Goal: Task Accomplishment & Management: Complete application form

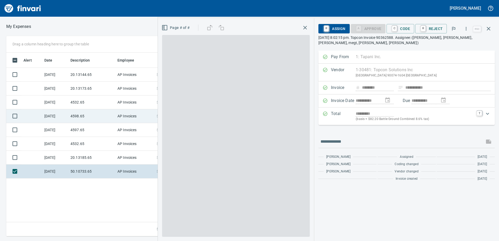
scroll to position [1, 1]
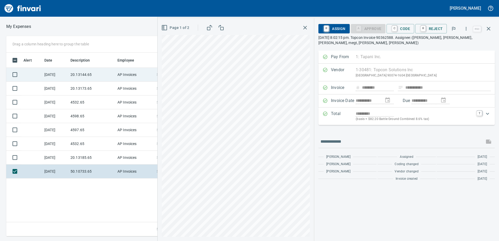
click at [78, 76] on td "20.13144.65" at bounding box center [91, 75] width 47 height 14
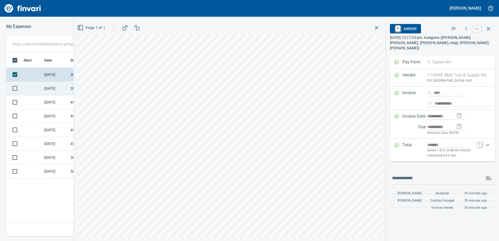
click at [66, 91] on td "[DATE]" at bounding box center [55, 89] width 26 height 14
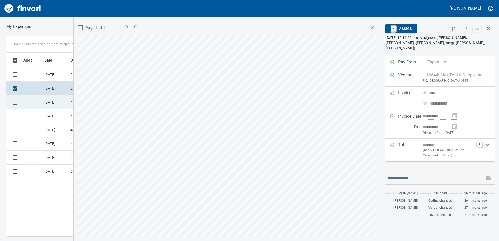
click at [71, 102] on td "4532.65" at bounding box center [91, 103] width 47 height 14
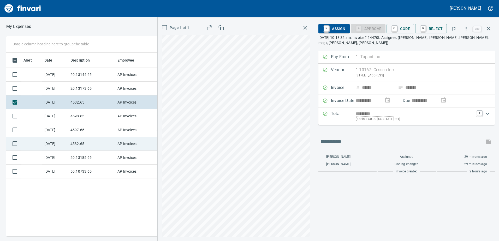
click at [85, 147] on td "4532.65" at bounding box center [91, 144] width 47 height 14
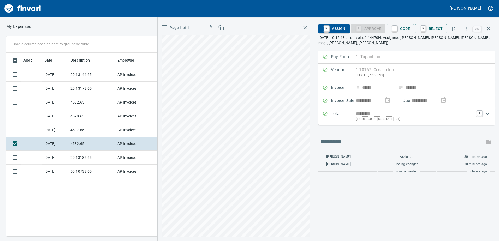
click at [163, 189] on div "Page 1 of 1" at bounding box center [236, 129] width 156 height 223
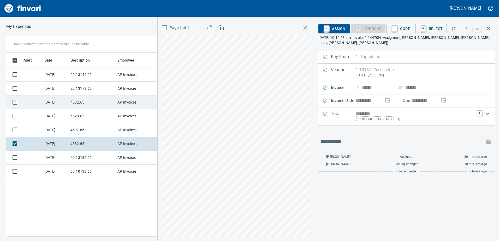
click at [89, 103] on td "4532.65" at bounding box center [91, 103] width 47 height 14
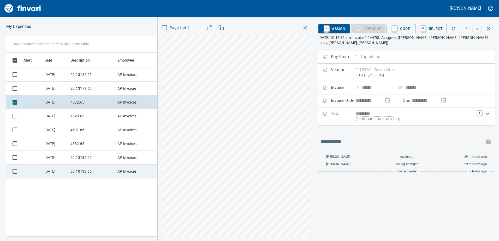
click at [156, 172] on div "**********" at bounding box center [249, 136] width 499 height 201
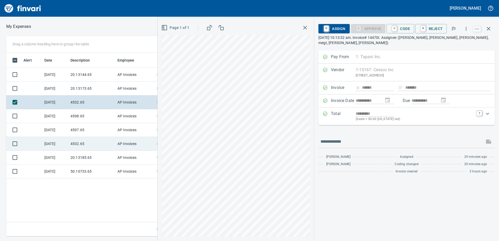
click at [69, 142] on td "4532.65" at bounding box center [91, 144] width 47 height 14
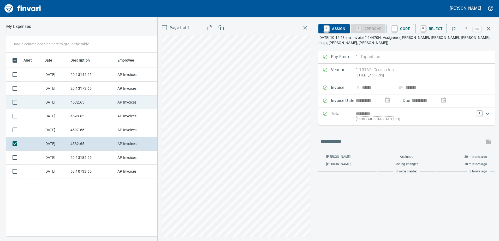
drag, startPoint x: 80, startPoint y: 99, endPoint x: 91, endPoint y: 100, distance: 11.6
click at [80, 99] on td "4532.65" at bounding box center [91, 103] width 47 height 14
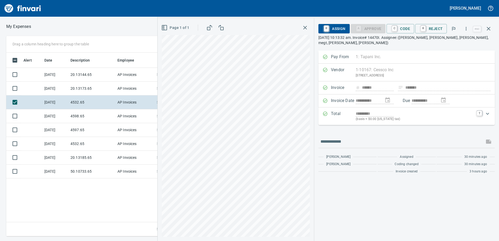
click at [162, 112] on div "Page 1 of 1" at bounding box center [236, 129] width 156 height 223
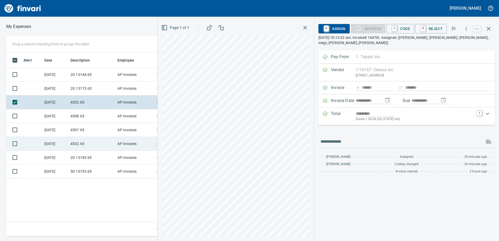
click at [81, 142] on td "4532.65" at bounding box center [91, 144] width 47 height 14
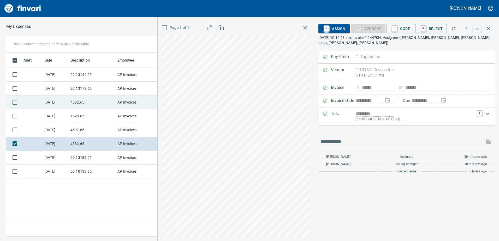
click at [76, 101] on td "4532.65" at bounding box center [91, 103] width 47 height 14
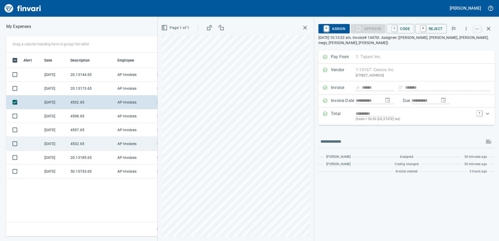
click at [78, 146] on td "4532.65" at bounding box center [91, 144] width 47 height 14
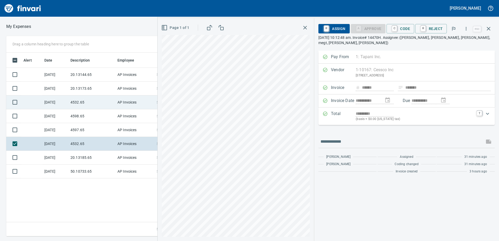
click at [83, 99] on td "4532.65" at bounding box center [91, 103] width 47 height 14
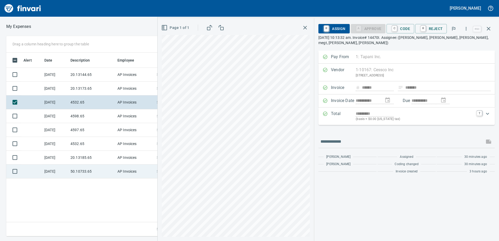
click at [74, 176] on td "50.10733.65" at bounding box center [91, 172] width 47 height 14
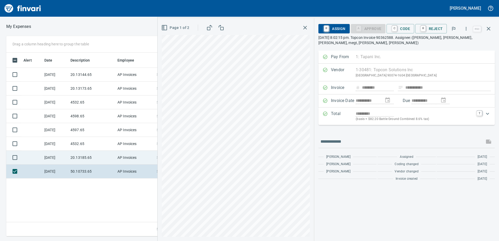
click at [81, 158] on td "20.13185.65" at bounding box center [91, 158] width 47 height 14
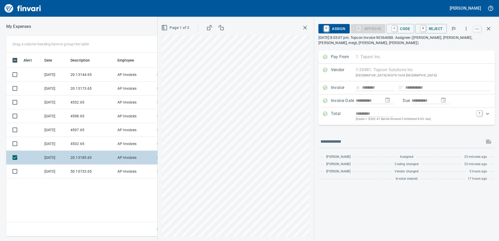
click at [84, 151] on td "20.13185.65" at bounding box center [91, 158] width 47 height 14
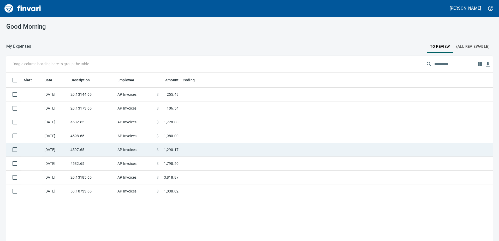
scroll to position [1, 1]
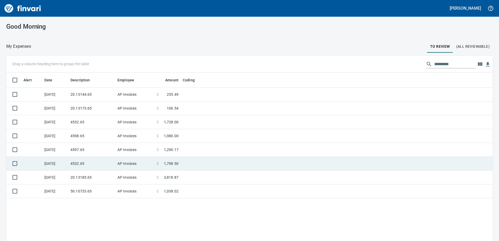
click at [77, 165] on td "4532.65" at bounding box center [91, 164] width 47 height 14
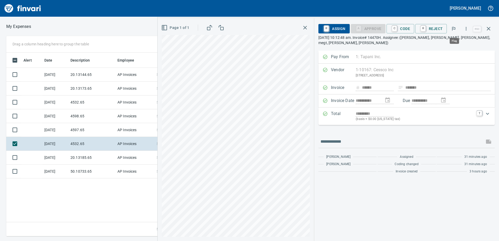
scroll to position [180, 352]
click at [468, 28] on icon "button" at bounding box center [466, 28] width 5 height 5
click at [458, 41] on span "Download" at bounding box center [466, 44] width 50 height 6
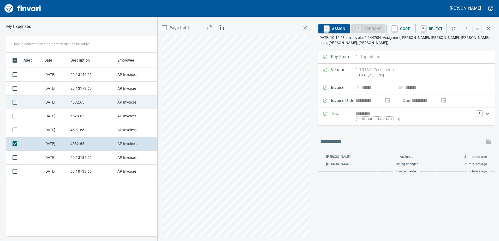
click at [80, 102] on td "4532.65" at bounding box center [91, 103] width 47 height 14
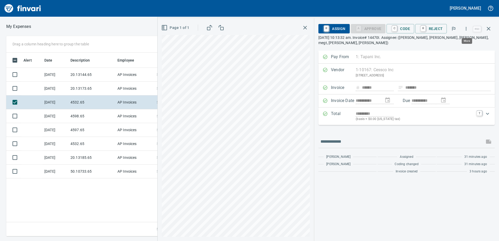
scroll to position [180, 352]
click at [466, 30] on icon "button" at bounding box center [466, 28] width 5 height 5
click at [458, 40] on li "Download" at bounding box center [461, 43] width 67 height 11
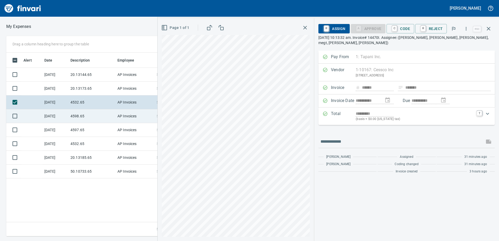
click at [91, 114] on td "4598.65" at bounding box center [91, 116] width 47 height 14
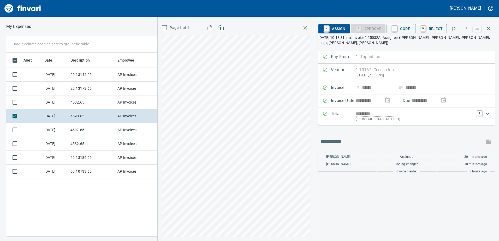
click at [345, 160] on div "**********" at bounding box center [329, 129] width 342 height 223
click at [206, 18] on div "Page 1 of 1" at bounding box center [236, 129] width 156 height 223
click at [271, 241] on html "**********" at bounding box center [249, 120] width 499 height 241
click at [319, 241] on html "**********" at bounding box center [249, 120] width 499 height 241
click at [265, 123] on div "Page 1 of 1" at bounding box center [236, 129] width 156 height 223
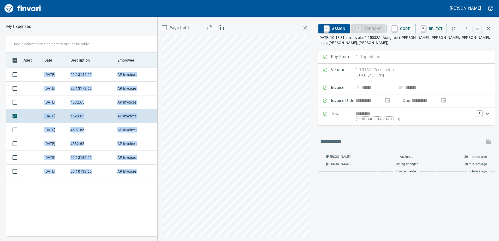
click at [297, 131] on div "**********" at bounding box center [249, 136] width 499 height 201
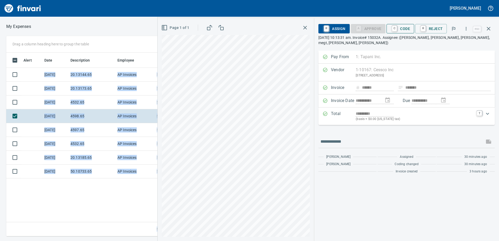
click at [408, 29] on span "C Code" at bounding box center [400, 28] width 19 height 9
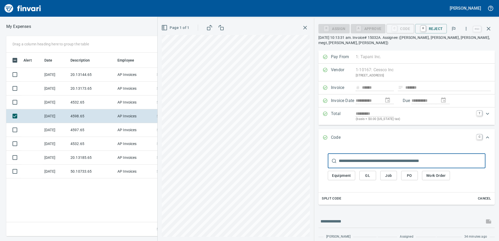
click at [393, 171] on button "Job" at bounding box center [389, 176] width 17 height 10
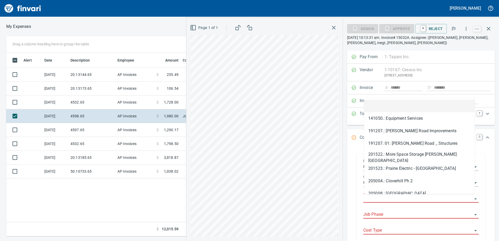
scroll to position [180, 352]
click at [376, 198] on input "Job" at bounding box center [418, 198] width 109 height 7
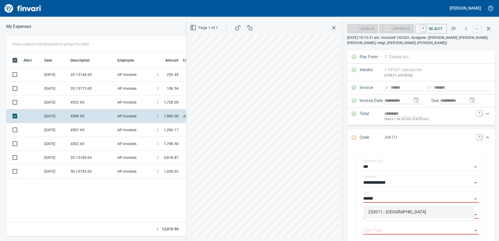
click at [392, 212] on li "232011.: [GEOGRAPHIC_DATA]" at bounding box center [419, 212] width 111 height 13
type input "**********"
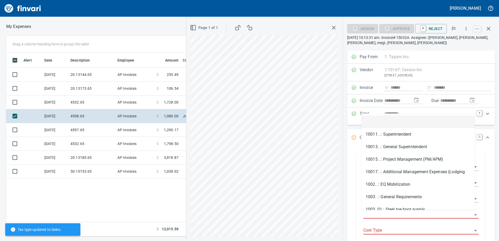
click at [392, 212] on input "Job Phase" at bounding box center [418, 214] width 109 height 7
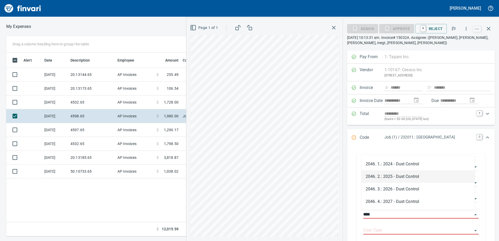
click at [419, 180] on li "2046. 2.: 2025 - Dust Control" at bounding box center [418, 177] width 113 height 13
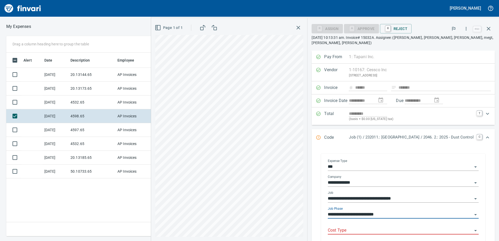
type input "**********"
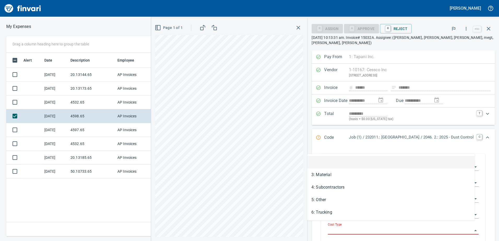
click at [444, 222] on body "**********" at bounding box center [249, 120] width 499 height 241
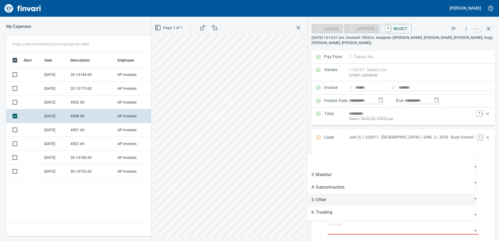
drag, startPoint x: 379, startPoint y: 206, endPoint x: 377, endPoint y: 213, distance: 7.4
click at [379, 206] on li "5: Other" at bounding box center [391, 200] width 168 height 13
type input "********"
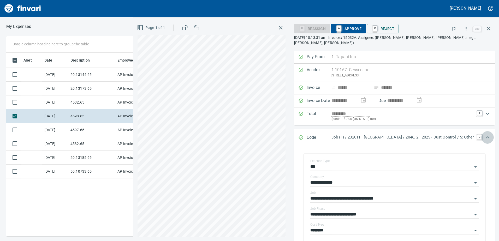
click at [485, 135] on icon "Expand" at bounding box center [488, 138] width 6 height 6
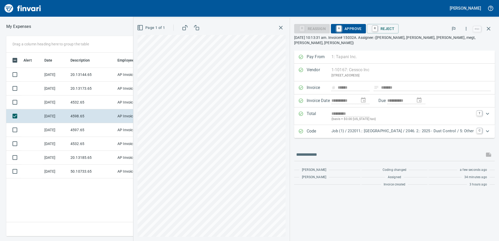
click at [339, 28] on span "A Approve" at bounding box center [348, 28] width 27 height 9
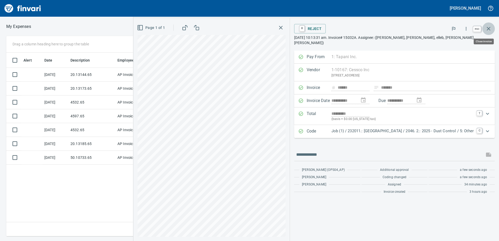
click at [490, 30] on icon "button" at bounding box center [489, 29] width 4 height 4
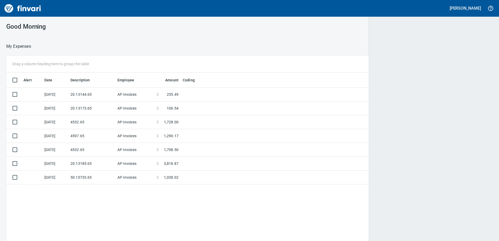
scroll to position [1, 1]
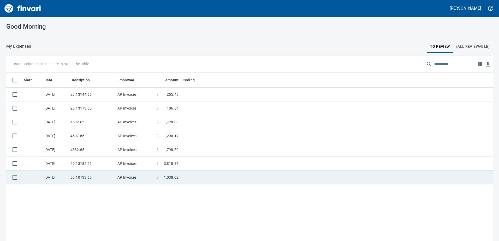
click at [96, 175] on td "50.10733.65" at bounding box center [91, 178] width 47 height 14
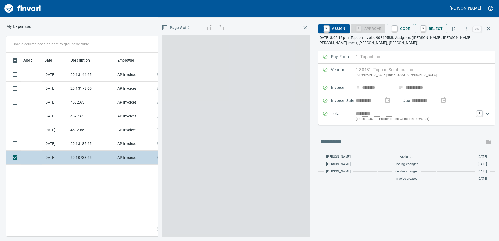
scroll to position [180, 352]
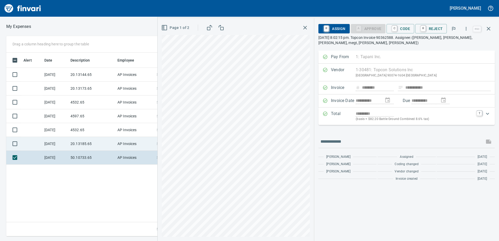
click at [79, 148] on td "20.13185.65" at bounding box center [91, 144] width 47 height 14
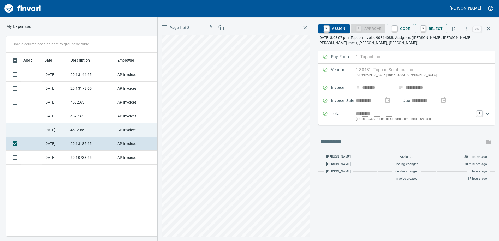
click at [82, 126] on td "4532.65" at bounding box center [91, 130] width 47 height 14
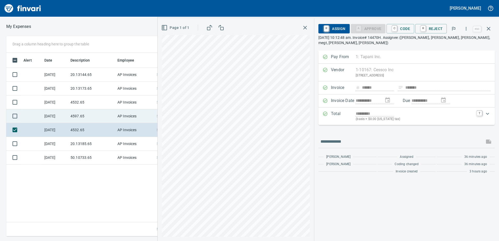
click at [84, 118] on td "4597.65" at bounding box center [91, 116] width 47 height 14
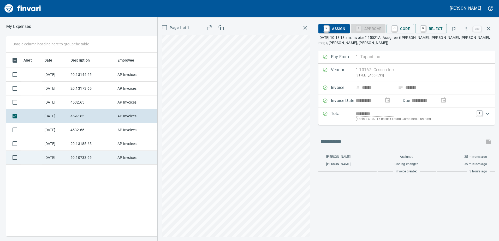
click at [133, 154] on div "**********" at bounding box center [249, 136] width 499 height 201
click at [402, 23] on div "R Assign A Approve C Code R Reject" at bounding box center [396, 28] width 154 height 11
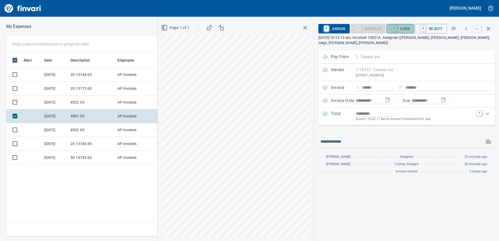
click at [402, 28] on span "C Code" at bounding box center [400, 28] width 19 height 9
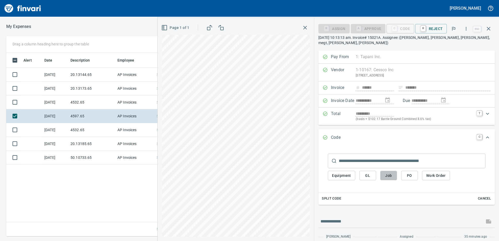
click at [393, 173] on span "Job" at bounding box center [389, 176] width 8 height 7
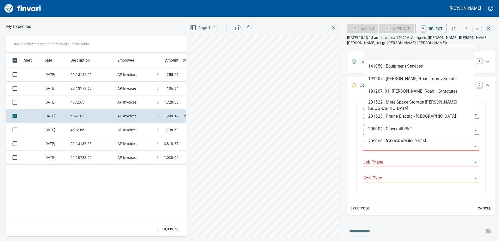
click at [394, 145] on input "Job" at bounding box center [418, 146] width 109 height 7
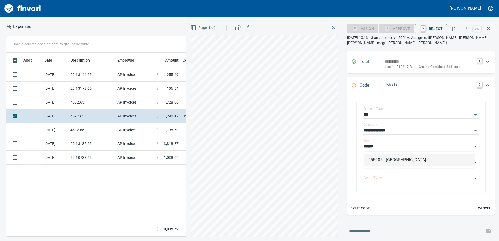
click at [387, 155] on li "255005.: [GEOGRAPHIC_DATA]" at bounding box center [419, 160] width 111 height 13
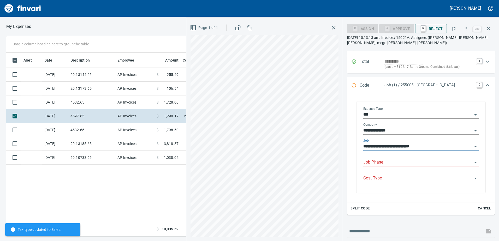
type input "**********"
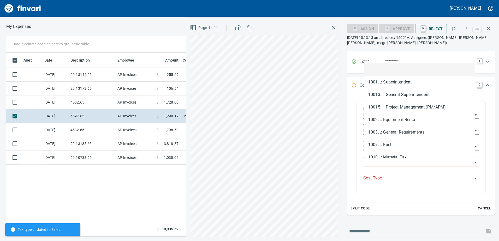
click at [390, 161] on input "Job Phase" at bounding box center [418, 162] width 109 height 7
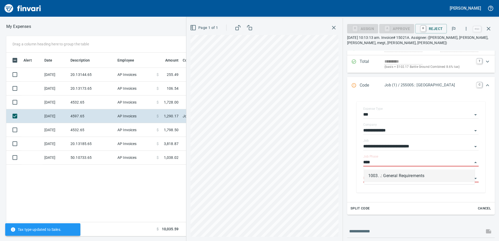
click at [403, 178] on li "1003. .: General Requirements" at bounding box center [419, 176] width 111 height 13
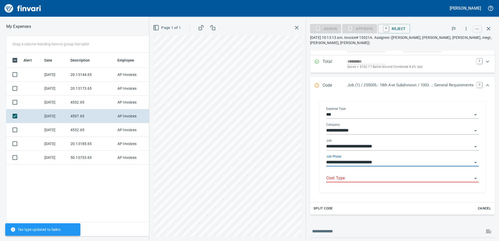
type input "**********"
click at [402, 178] on div "Cost Type" at bounding box center [402, 179] width 153 height 16
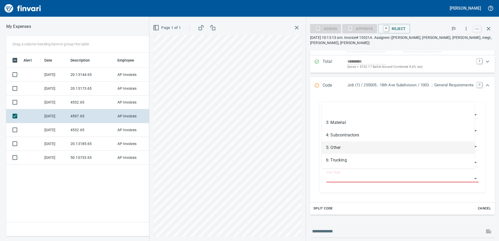
click at [343, 150] on li "5: Other" at bounding box center [398, 148] width 153 height 13
type input "********"
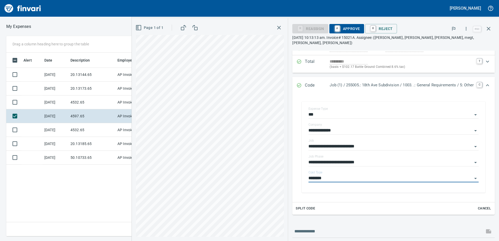
click at [485, 82] on icon "Expand" at bounding box center [488, 85] width 6 height 6
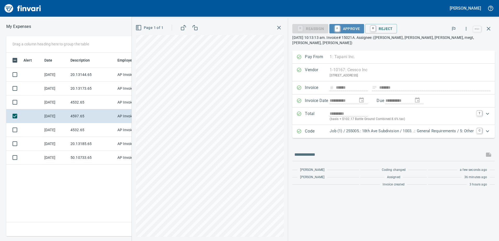
click at [358, 26] on span "A Approve" at bounding box center [347, 28] width 27 height 9
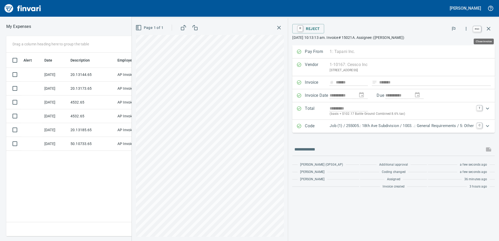
click at [491, 26] on icon "button" at bounding box center [489, 29] width 6 height 6
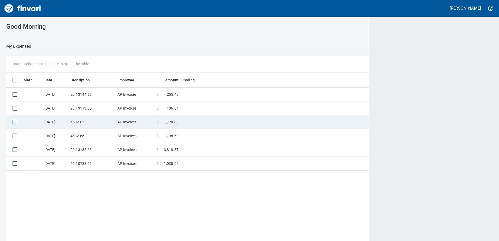
scroll to position [180, 479]
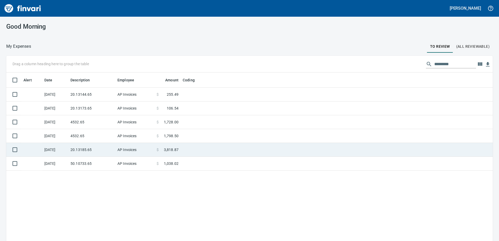
click at [93, 148] on td "20.13185.65" at bounding box center [91, 150] width 47 height 14
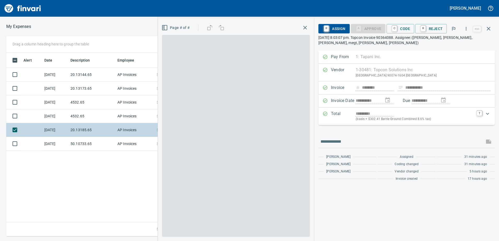
scroll to position [180, 352]
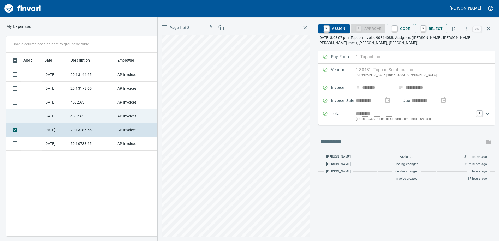
click at [76, 123] on td "4532.65" at bounding box center [91, 116] width 47 height 14
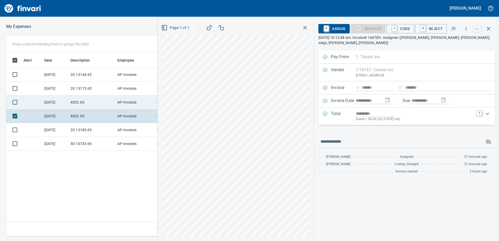
click at [75, 101] on td "4532.65" at bounding box center [91, 103] width 47 height 14
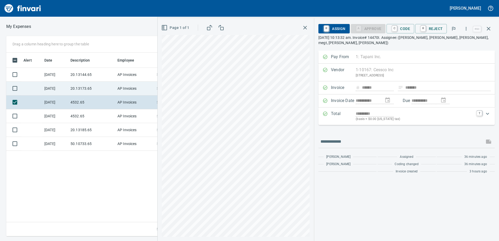
click at [78, 84] on td "20.13173.65" at bounding box center [91, 89] width 47 height 14
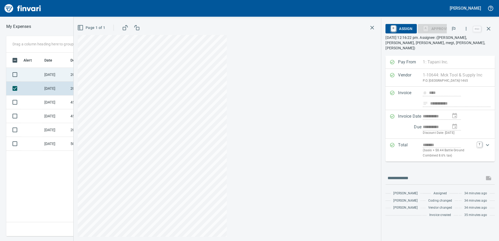
click at [79, 75] on td "20.13144.65" at bounding box center [91, 75] width 47 height 14
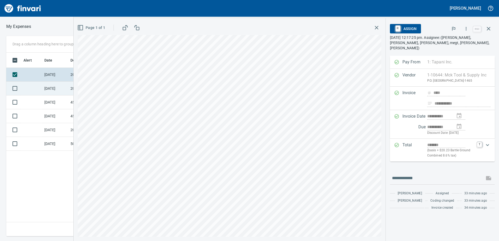
click at [66, 89] on td "[DATE]" at bounding box center [55, 89] width 26 height 14
